Goal: Find specific page/section: Find specific page/section

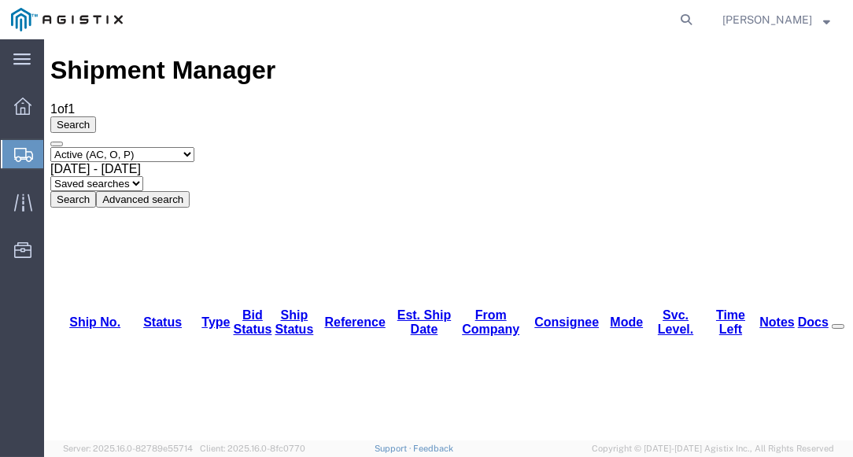
drag, startPoint x: 216, startPoint y: 61, endPoint x: 247, endPoint y: 62, distance: 31.5
click at [215, 61] on h1 "Shipment Manager" at bounding box center [448, 70] width 796 height 29
click at [315, 62] on div "Shipment Manager 1 of 1 Search Select status Active (AC, O, P) All Approved Awa…" at bounding box center [448, 131] width 796 height 151
drag, startPoint x: 319, startPoint y: 16, endPoint x: 312, endPoint y: 28, distance: 14.1
click at [317, 20] on agx-global-search at bounding box center [448, 19] width 504 height 39
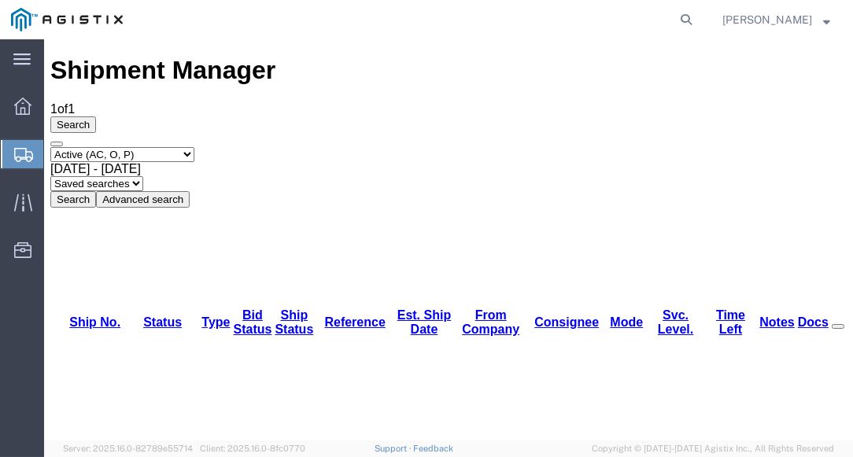
click at [295, 56] on div "Shipment Manager 1 of 1 Search Select status Active (AC, O, P) All Approved Awa…" at bounding box center [448, 131] width 796 height 151
